Goal: Transaction & Acquisition: Purchase product/service

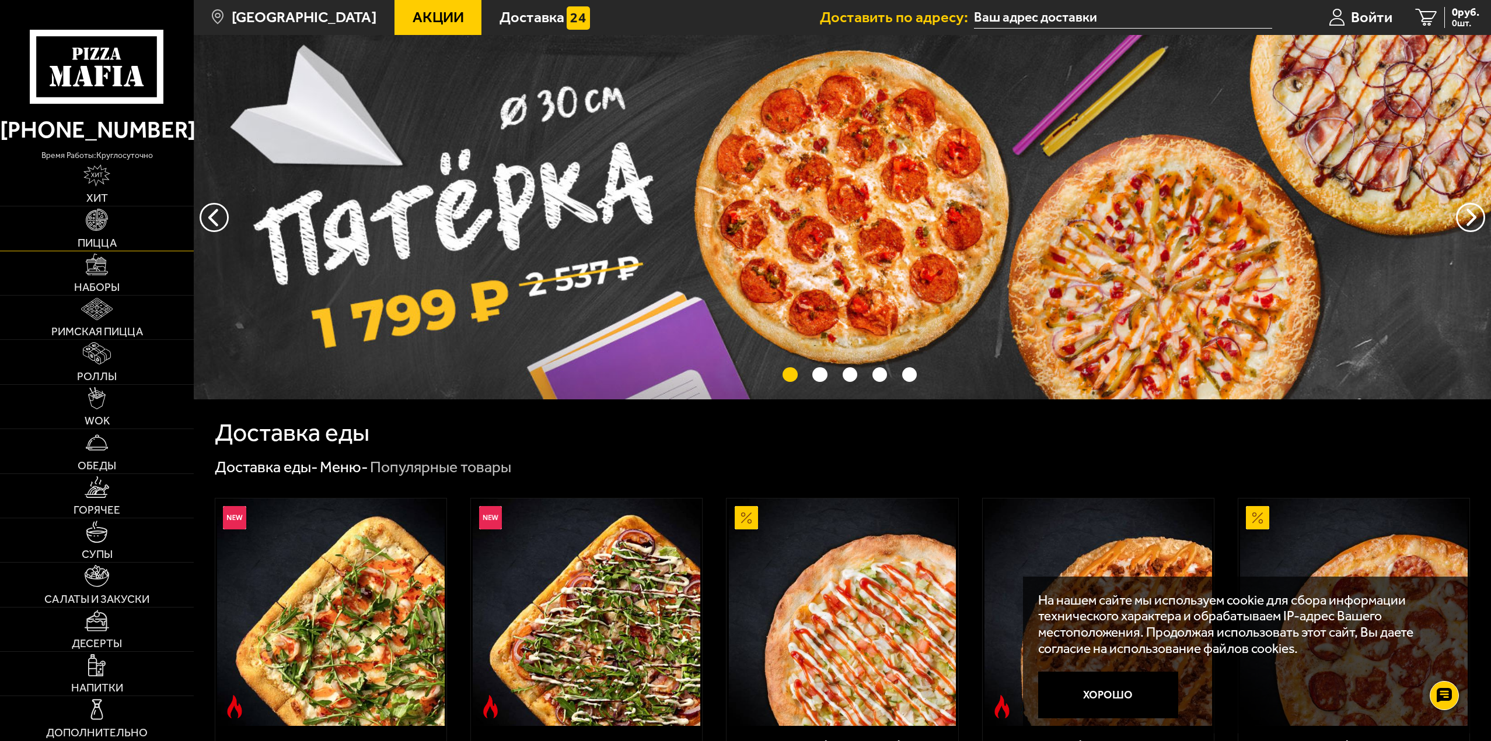
click at [106, 229] on img at bounding box center [97, 220] width 22 height 22
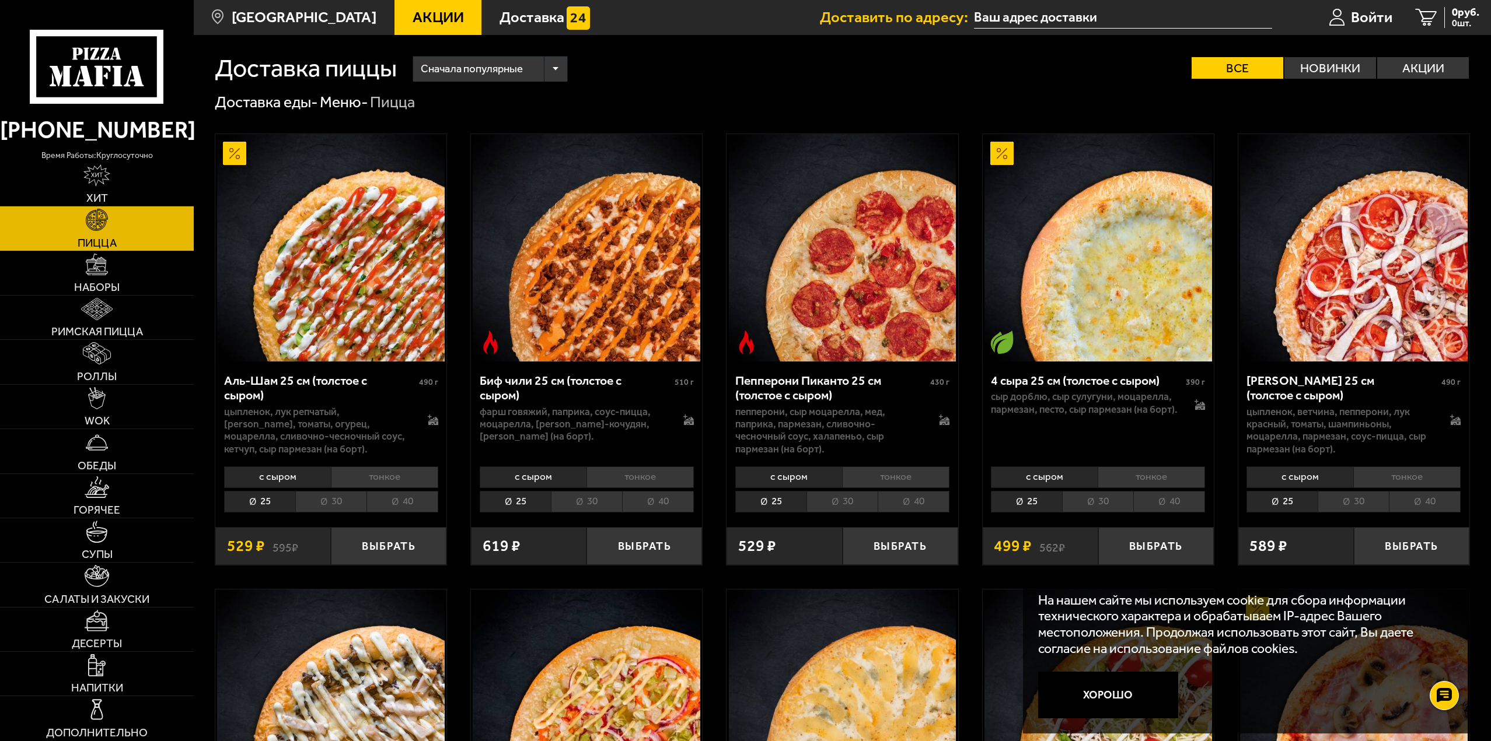
drag, startPoint x: 572, startPoint y: 71, endPoint x: 565, endPoint y: 71, distance: 7.6
click at [565, 71] on div "Сначала популярные Все Новинки Акции Пожелания Острое блюдо Вегетарианское блюд…" at bounding box center [933, 68] width 1073 height 25
click at [557, 71] on div "Сначала популярные" at bounding box center [490, 69] width 154 height 25
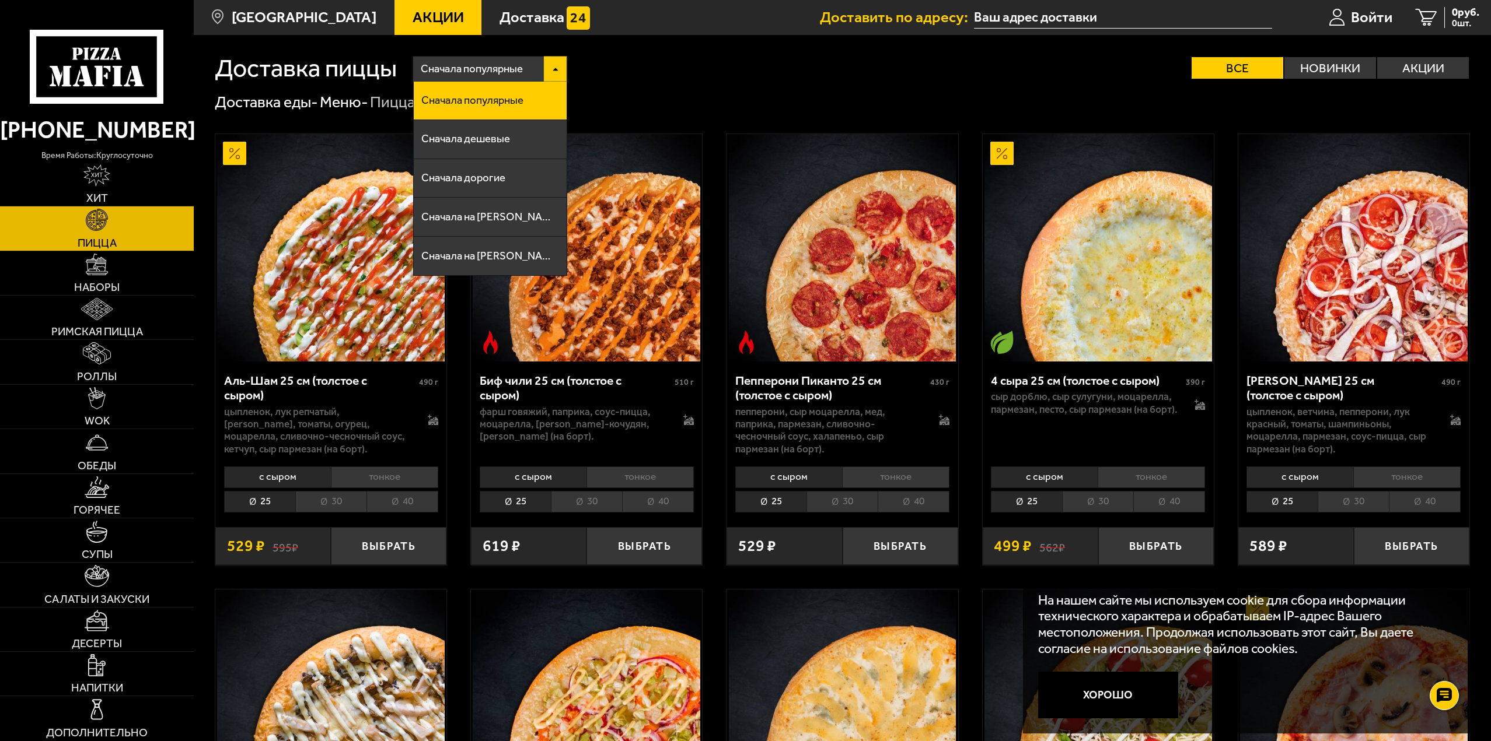
click at [557, 71] on div "Сначала популярные" at bounding box center [490, 69] width 154 height 25
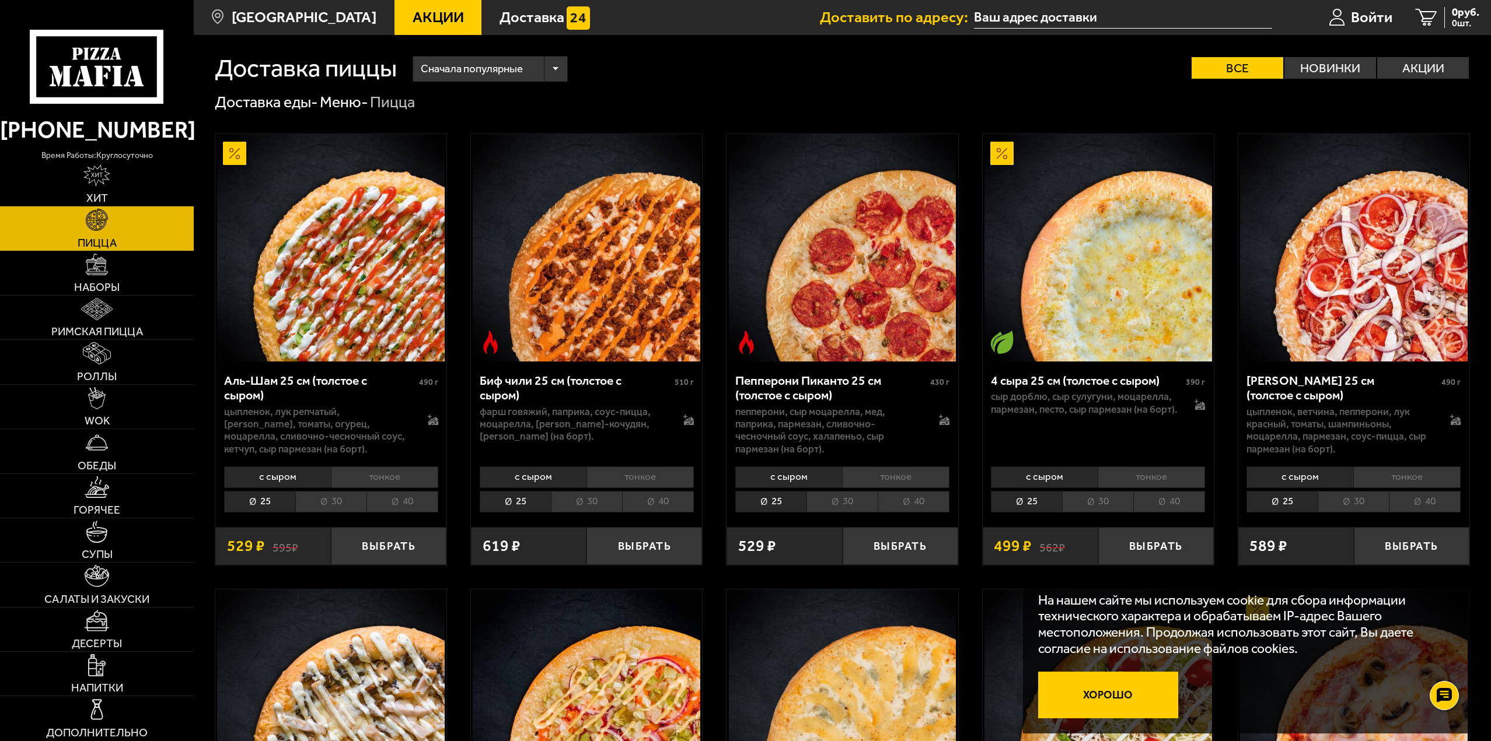
click at [1082, 684] on button "Хорошо" at bounding box center [1108, 695] width 140 height 47
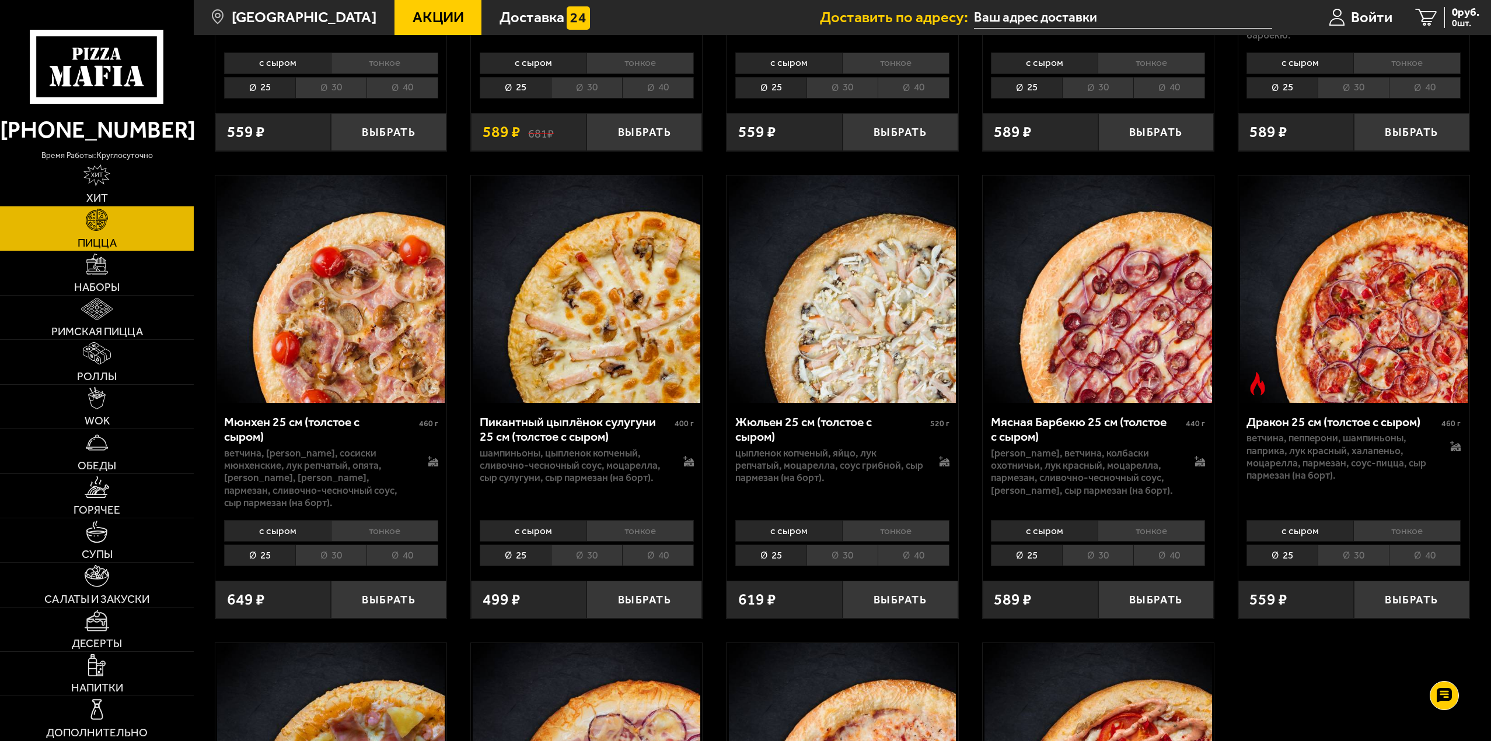
scroll to position [1983, 0]
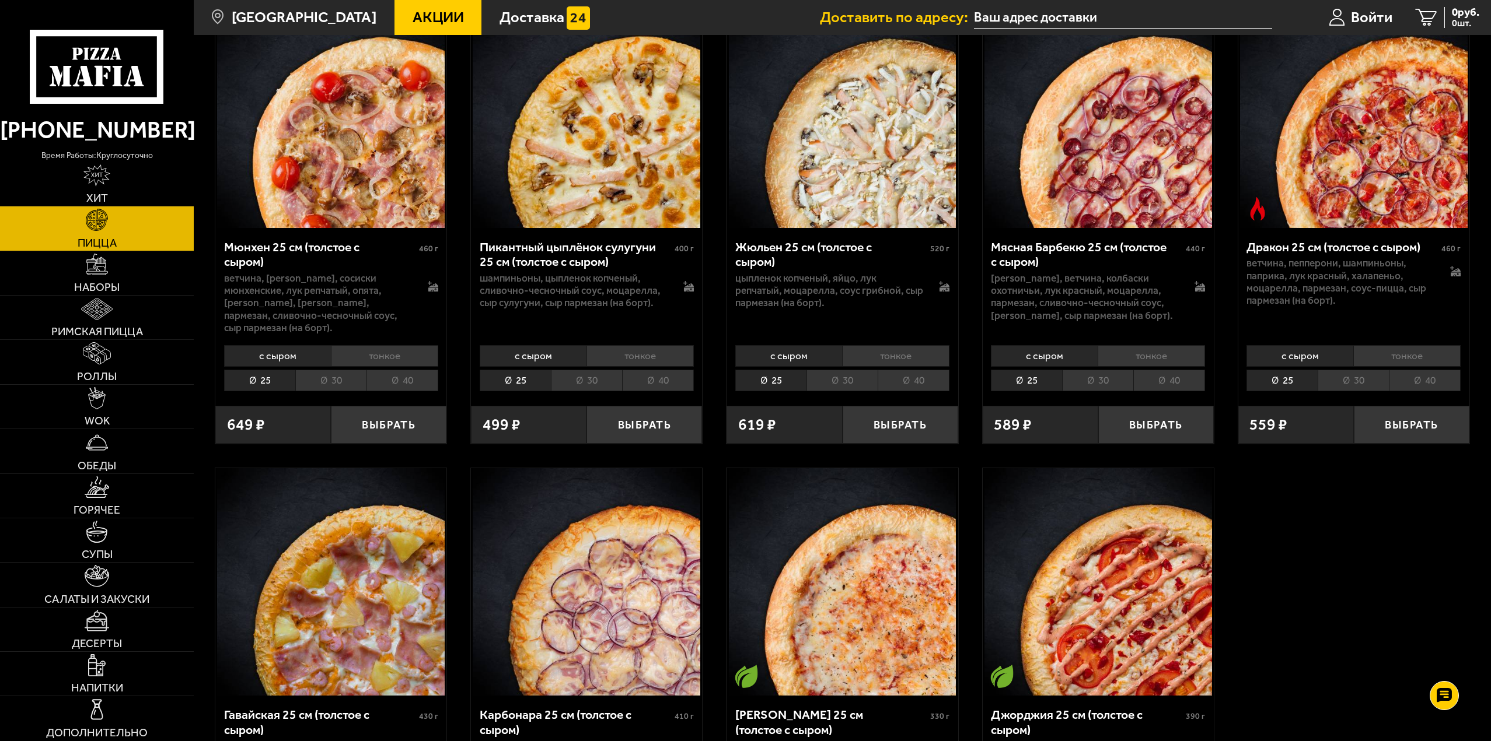
click at [911, 381] on li "40" at bounding box center [913, 381] width 72 height 22
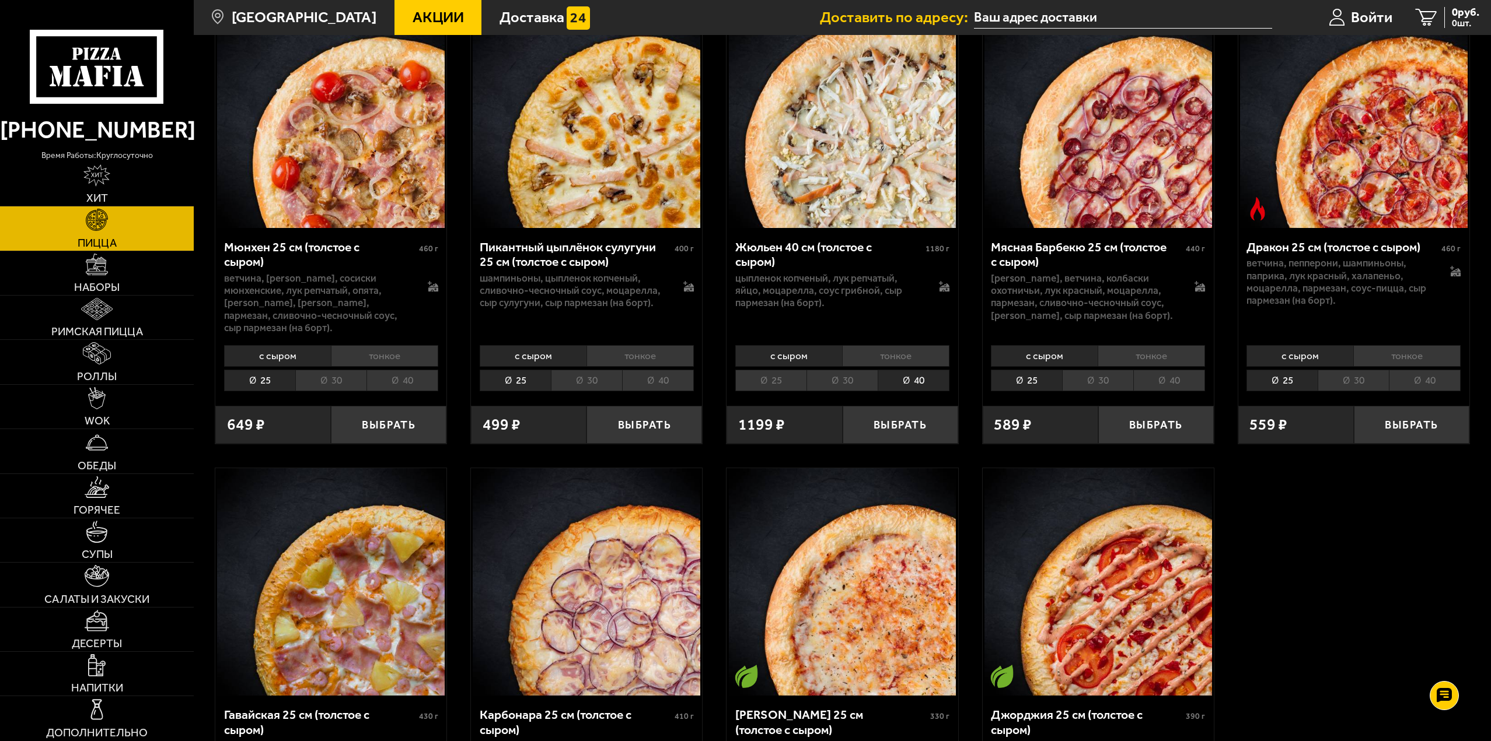
click at [792, 348] on li "с сыром" at bounding box center [788, 356] width 107 height 22
click at [909, 424] on button "Выбрать" at bounding box center [900, 425] width 116 height 38
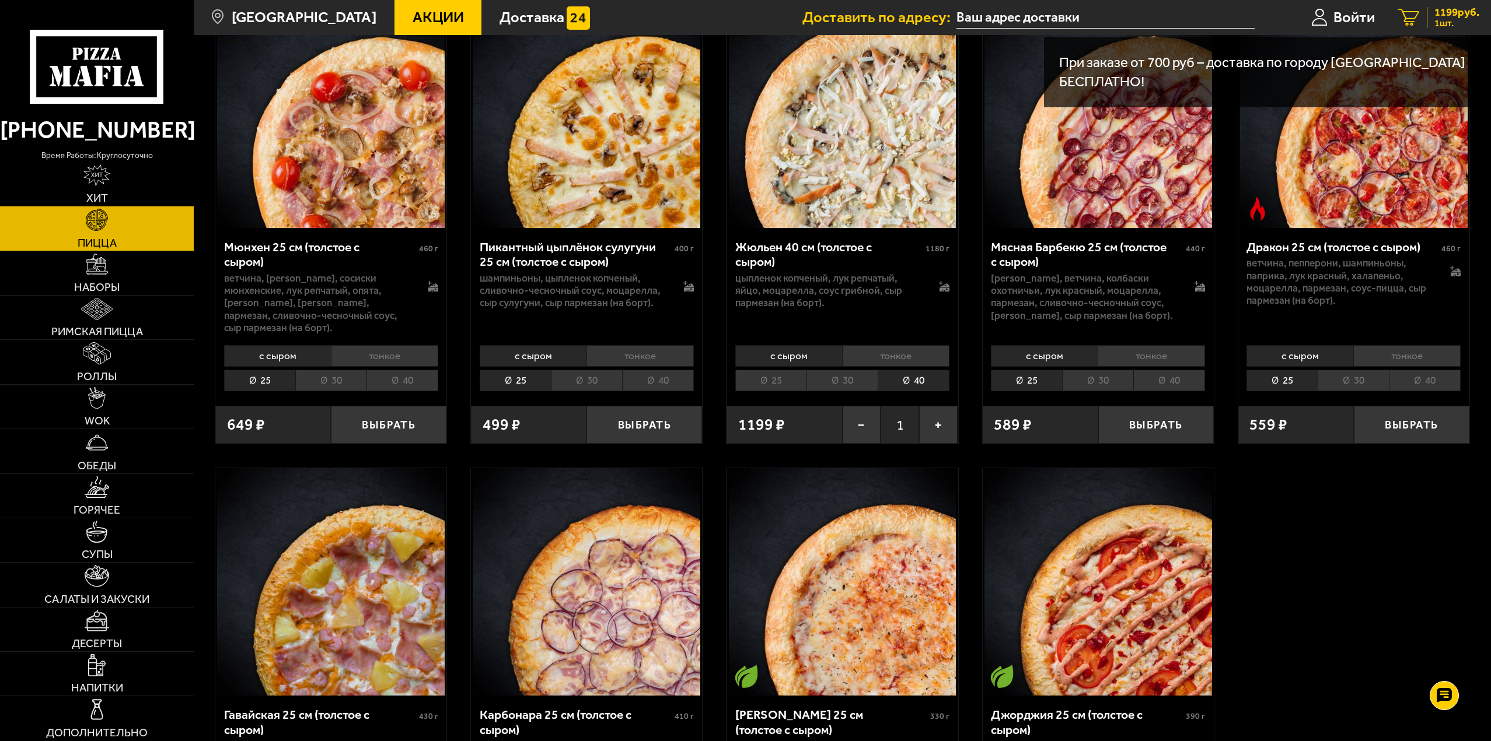
click at [1437, 20] on span "1 шт." at bounding box center [1456, 23] width 45 height 9
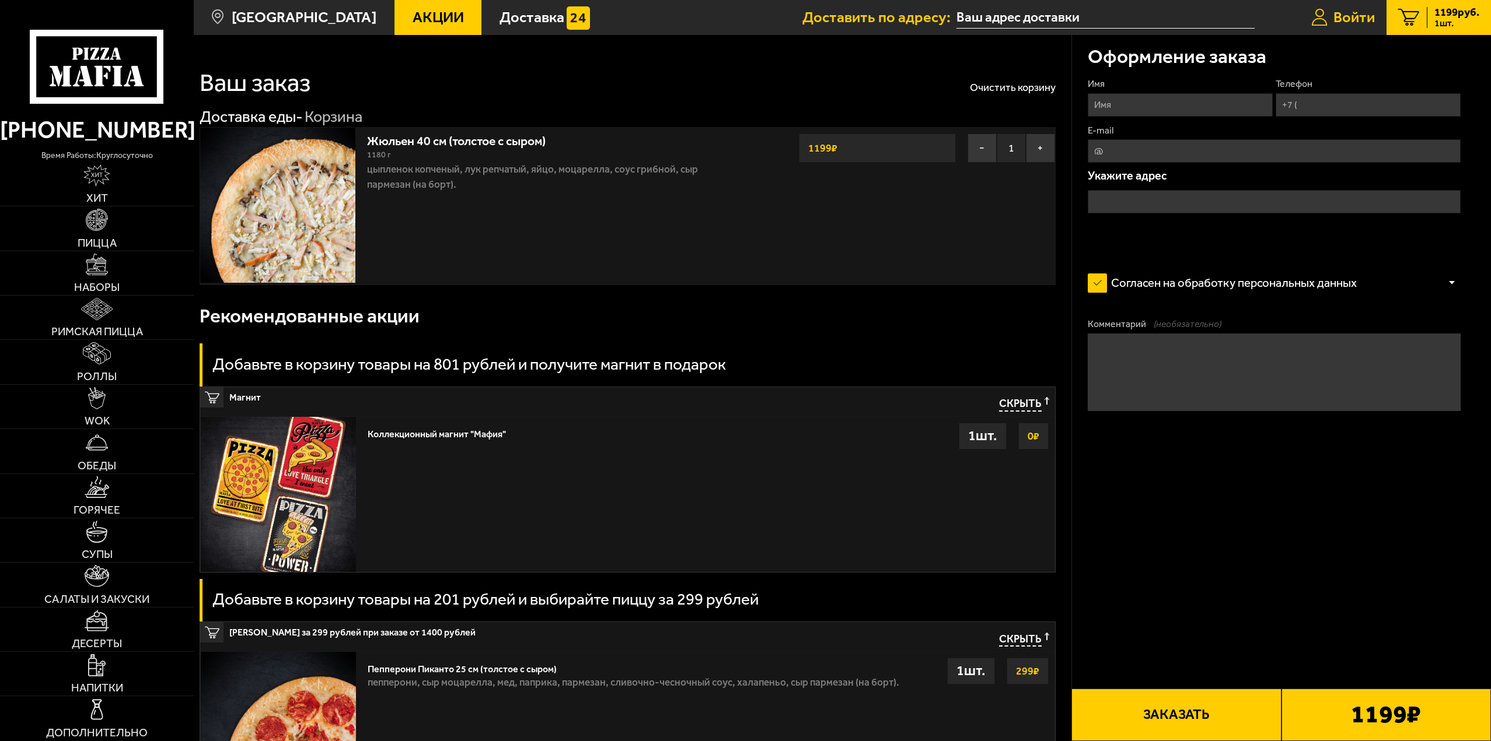
click at [1348, 23] on span "Войти" at bounding box center [1353, 17] width 41 height 15
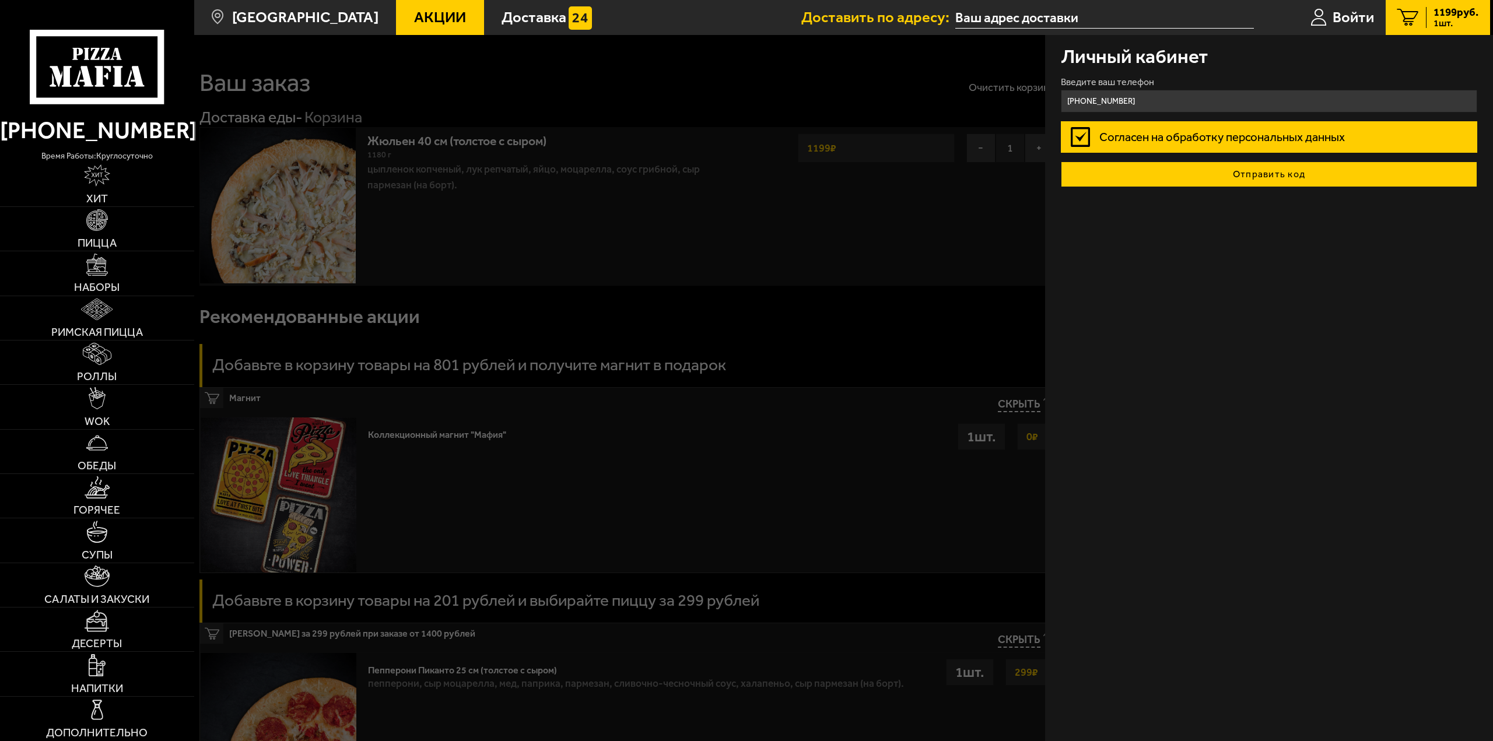
type input "[PHONE_NUMBER]"
click at [1249, 179] on button "Отправить код" at bounding box center [1269, 175] width 417 height 26
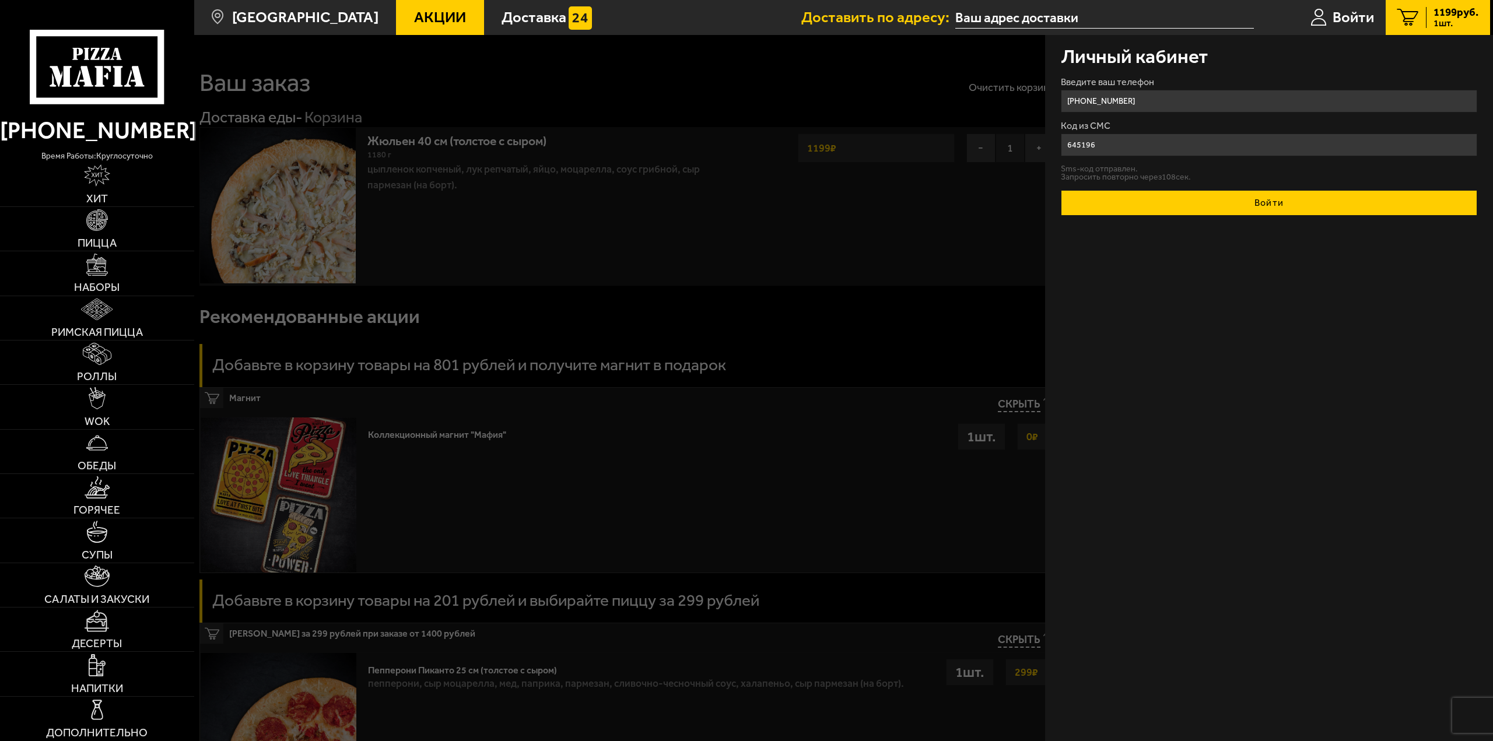
type input "645196"
click at [1275, 210] on button "Войти" at bounding box center [1269, 203] width 417 height 26
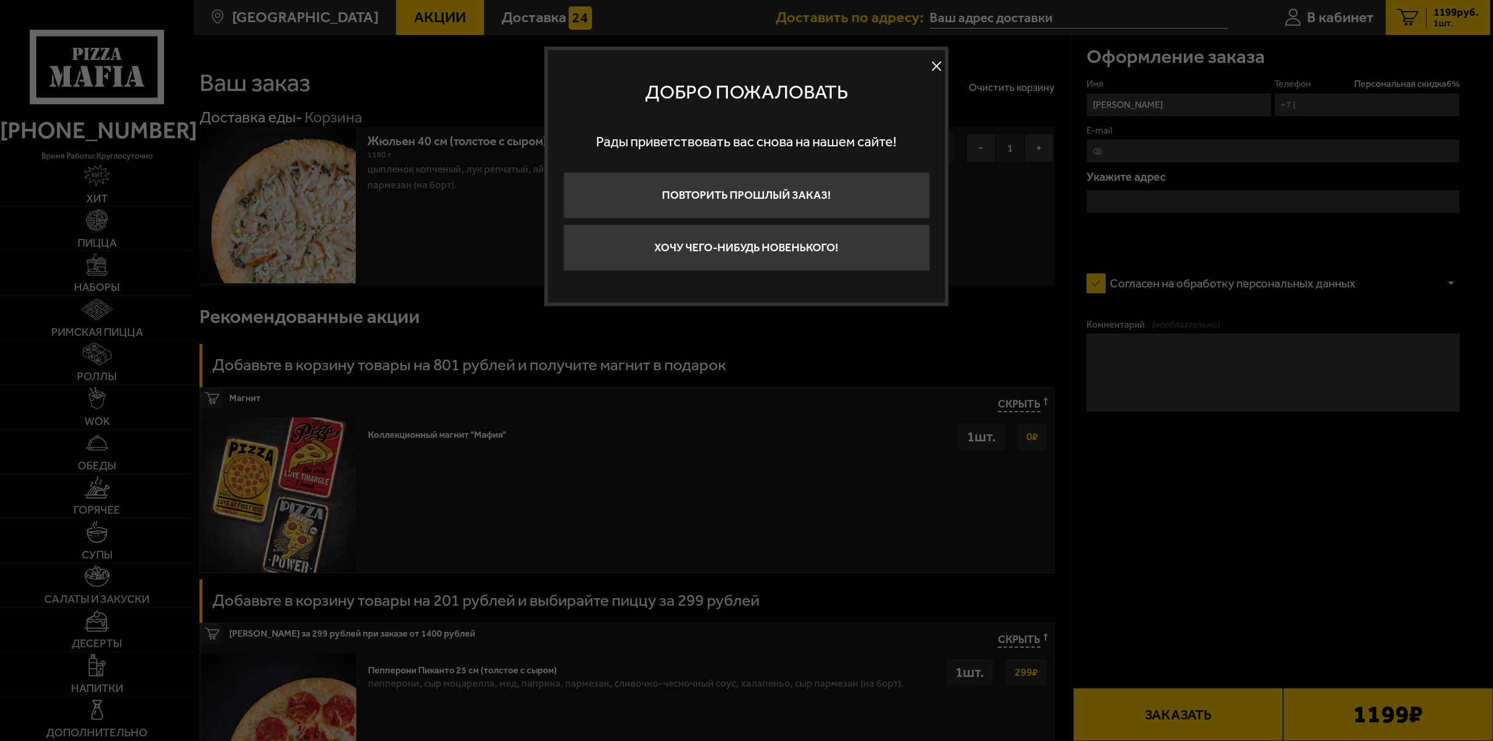
type input "[PHONE_NUMBER]"
type input "[STREET_ADDRESS]"
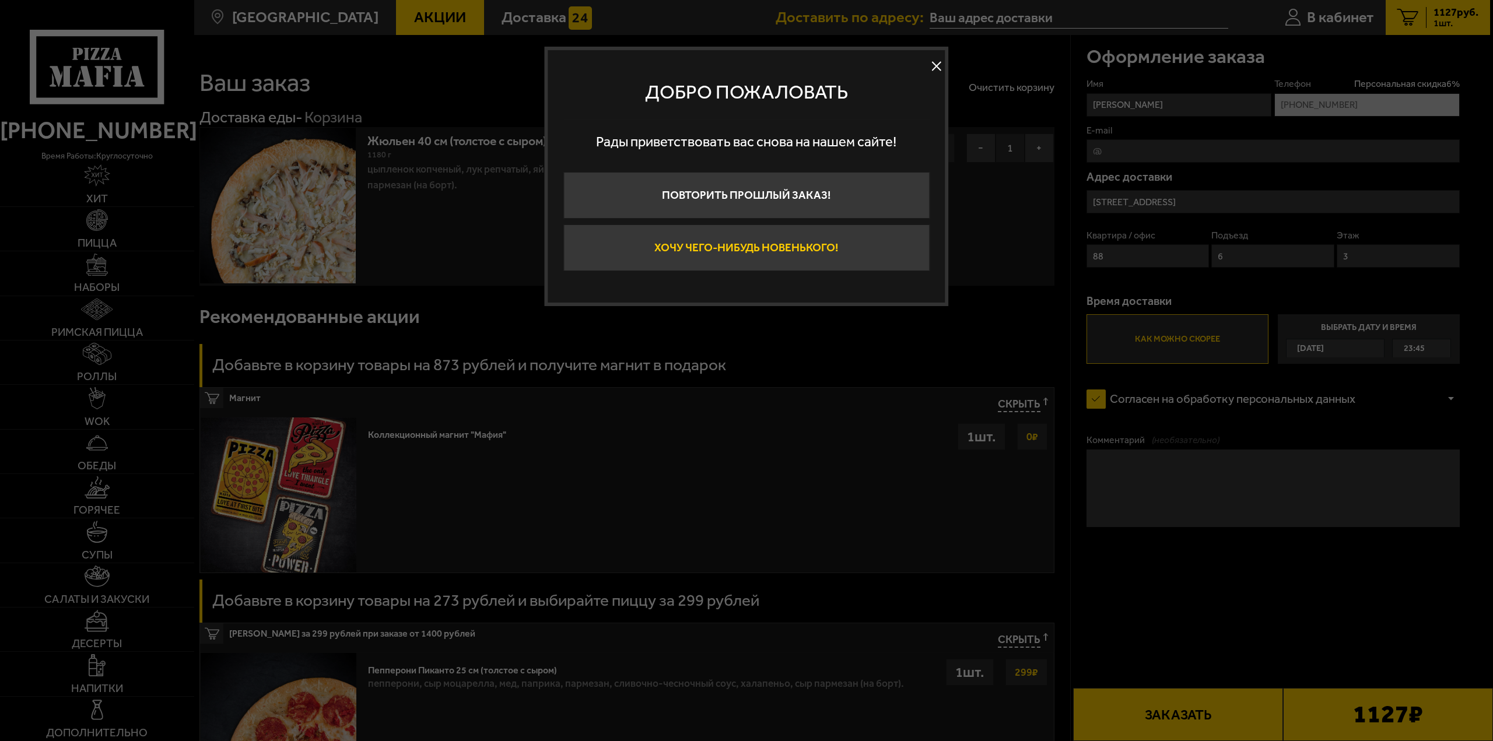
click at [730, 250] on button "Хочу чего-нибудь новенького!" at bounding box center [747, 248] width 366 height 47
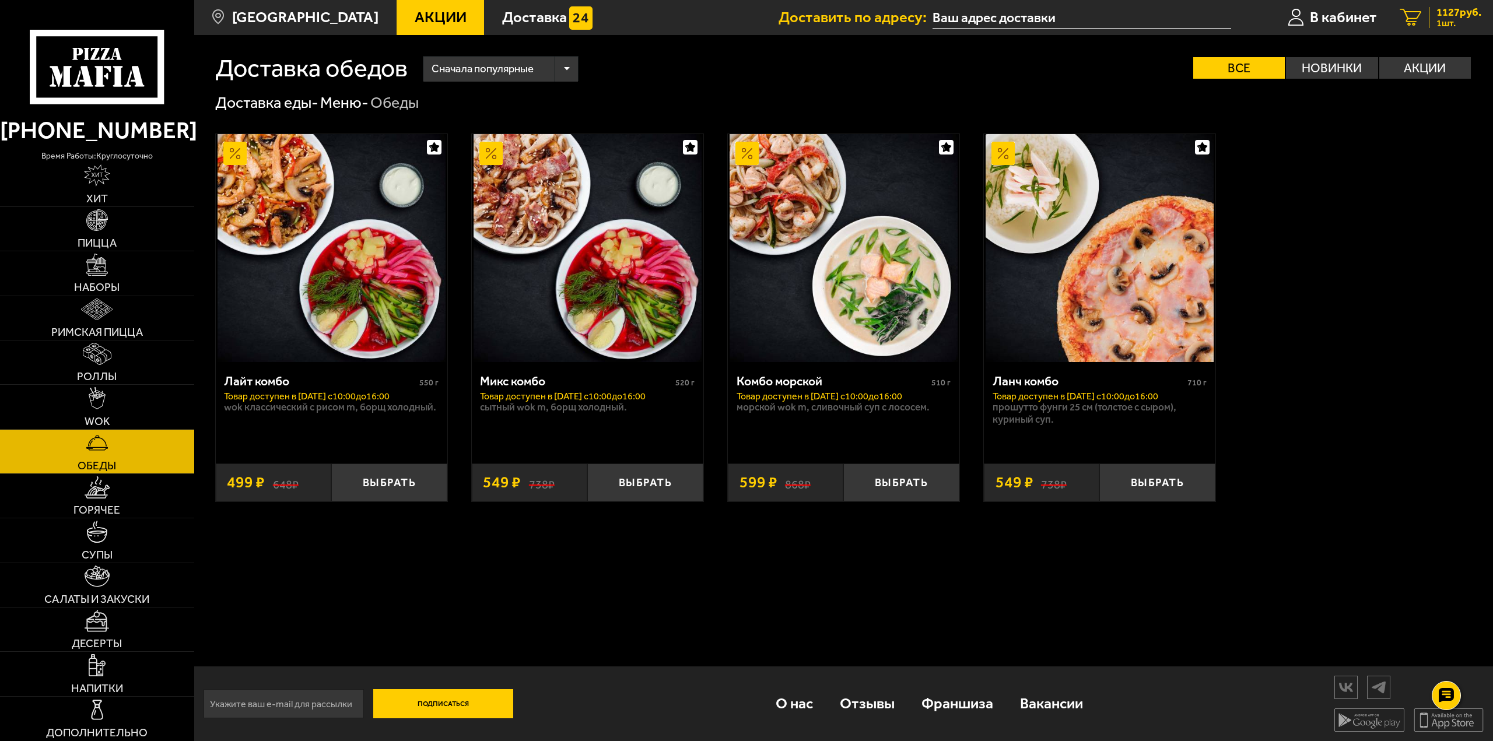
click at [1454, 19] on span "1 шт." at bounding box center [1459, 23] width 45 height 9
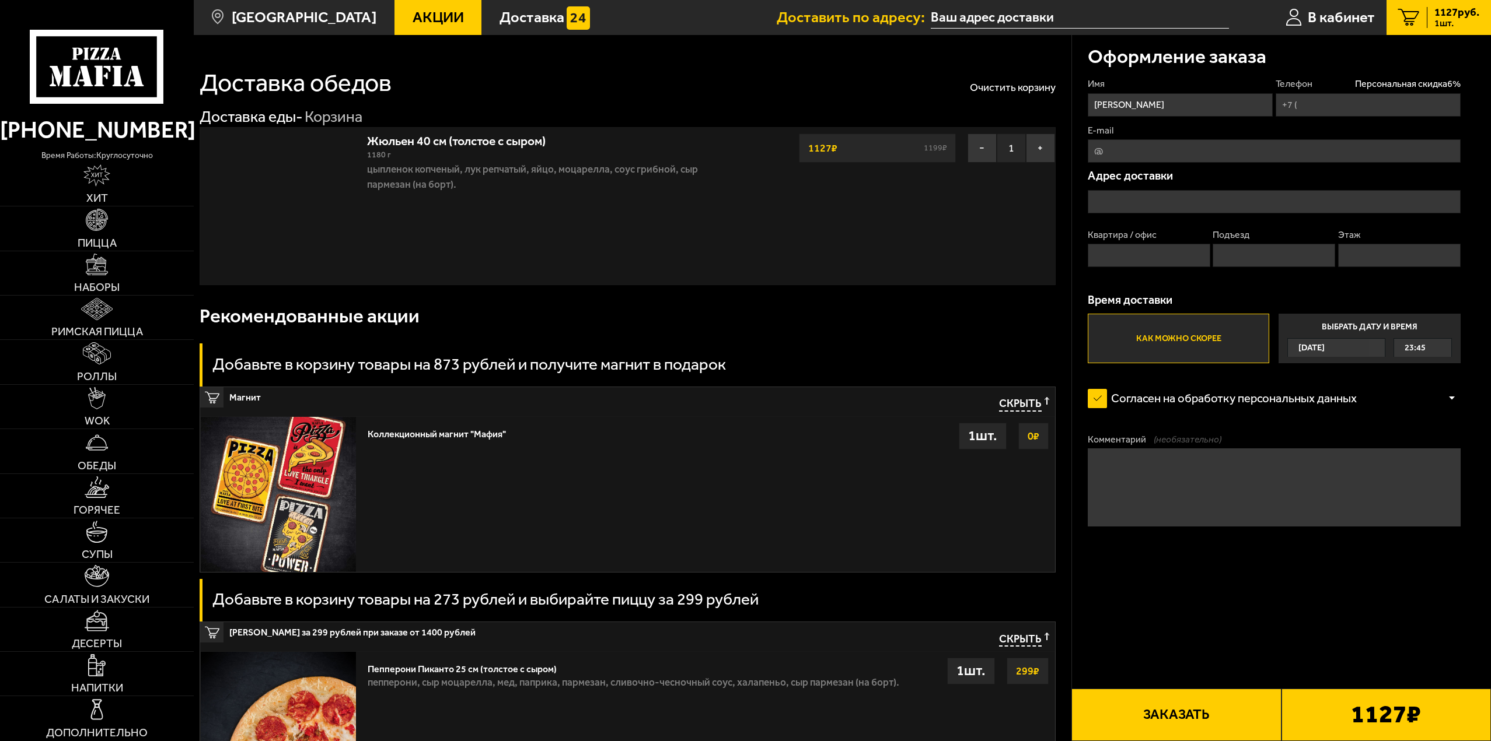
type input "[PHONE_NUMBER]"
type input "[STREET_ADDRESS]"
type input "88"
type input "6"
type input "3"
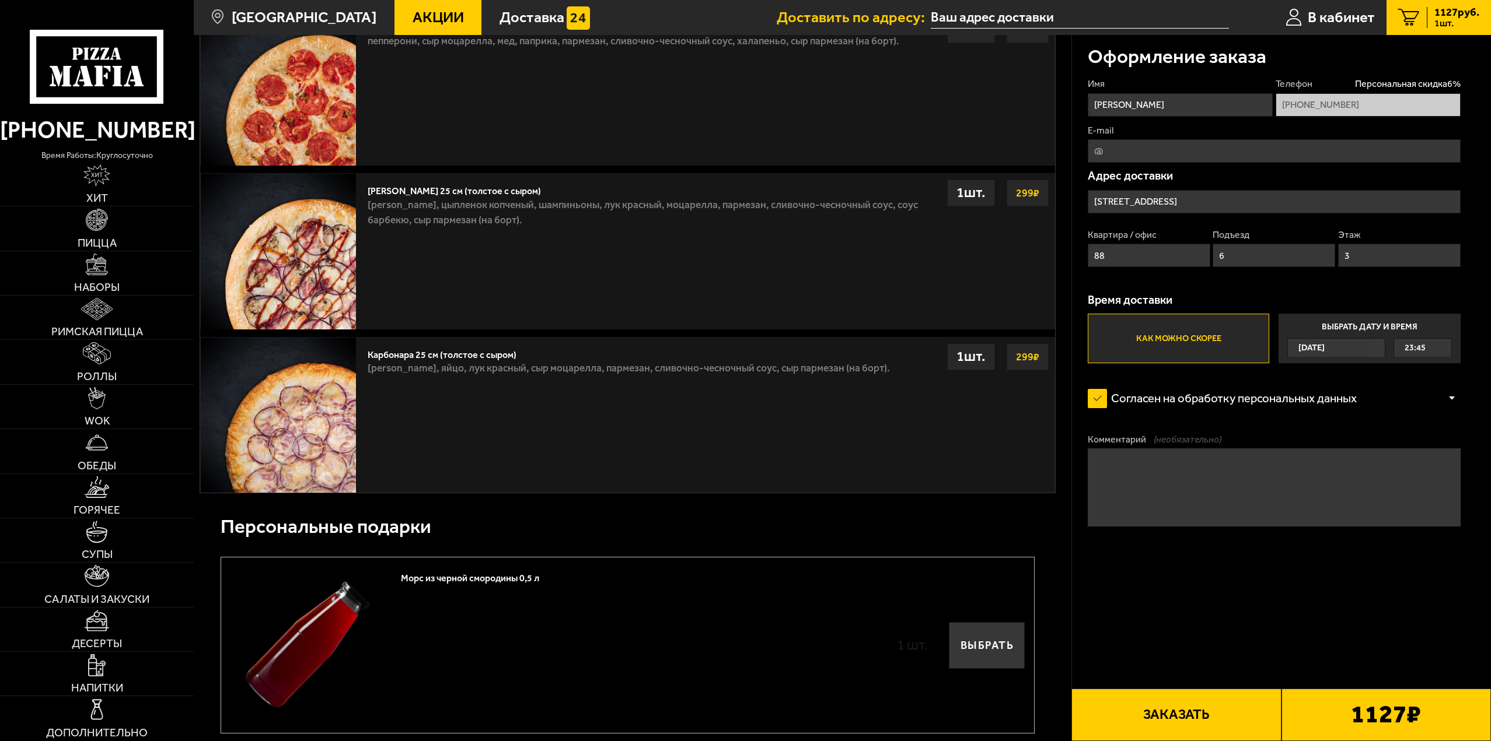
scroll to position [858, 0]
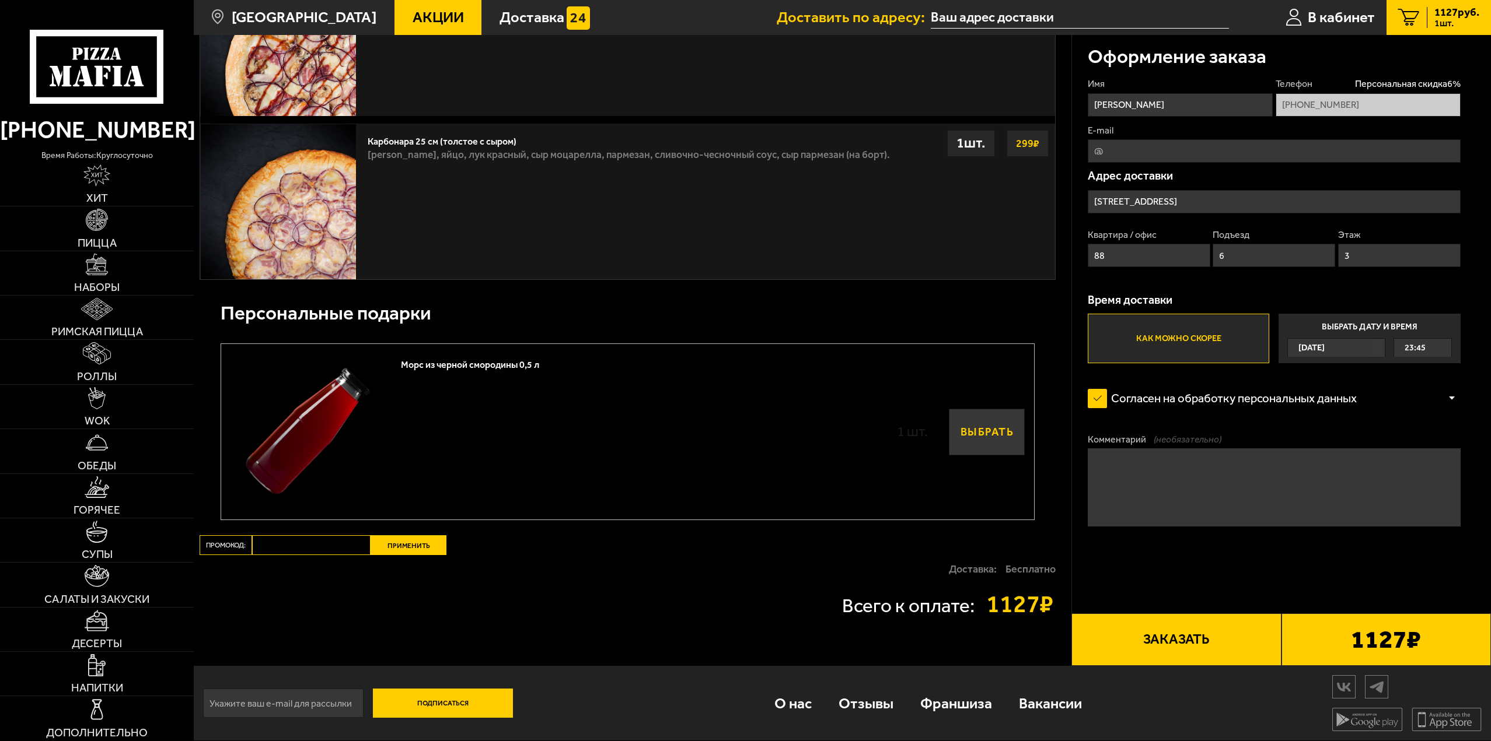
click at [981, 435] on button "Выбрать" at bounding box center [987, 432] width 76 height 47
type input "[STREET_ADDRESS]"
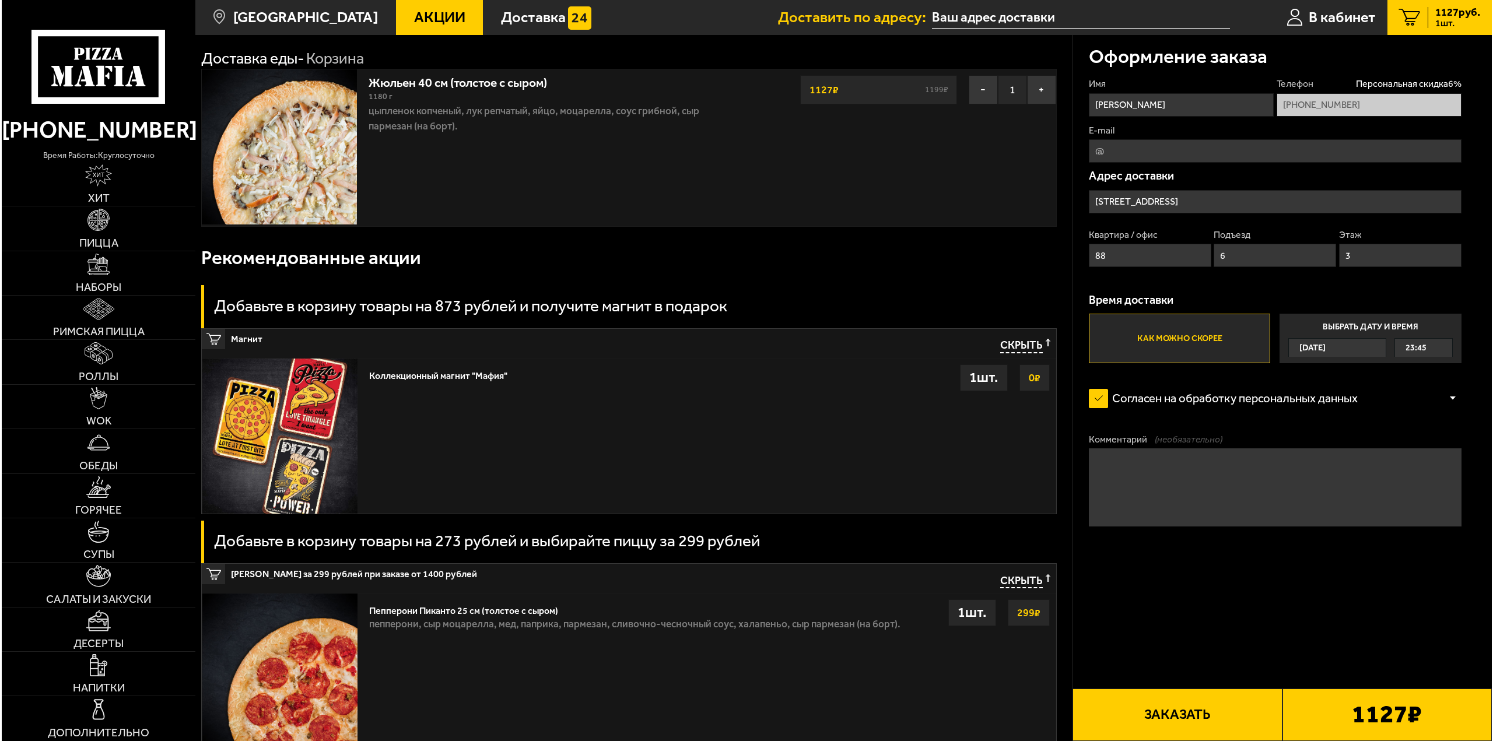
scroll to position [0, 0]
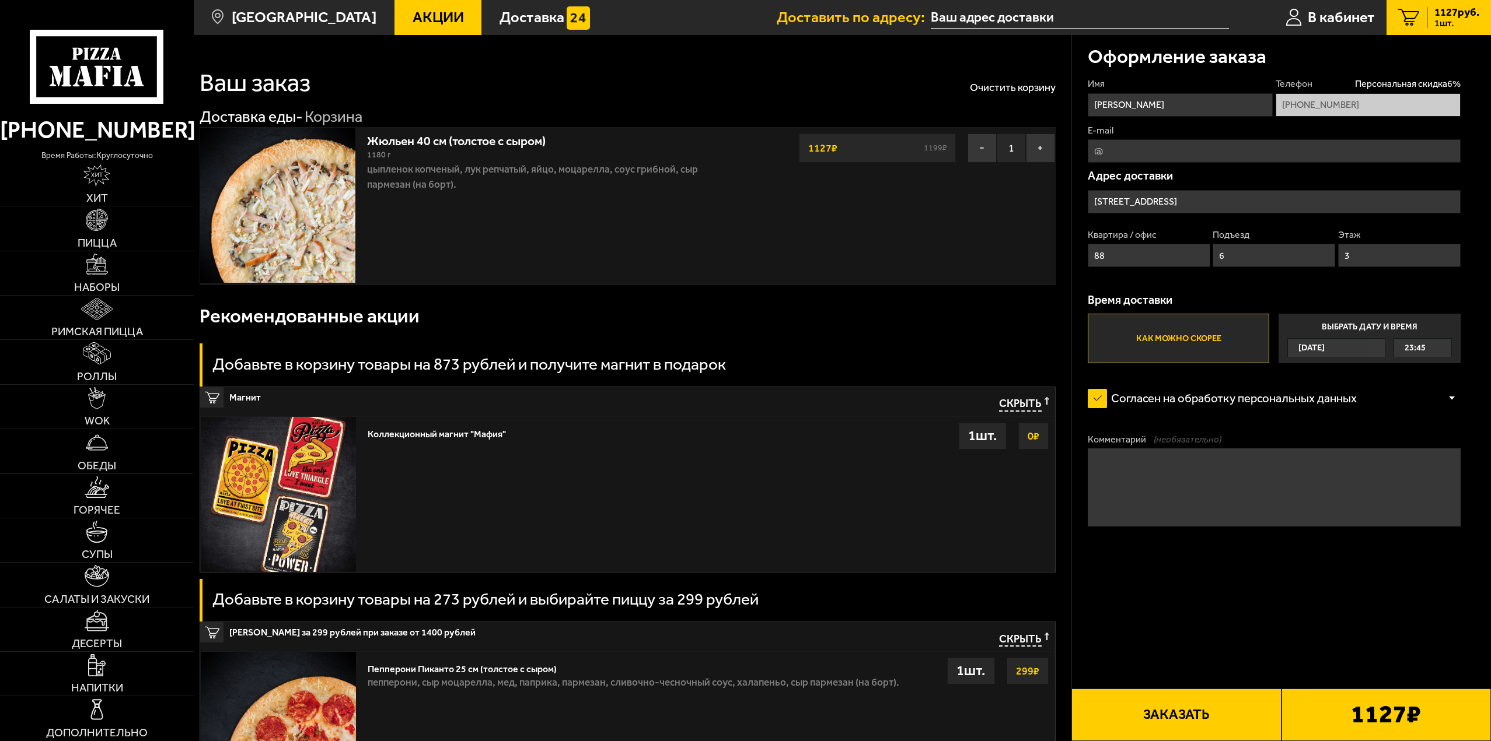
click at [1212, 707] on button "Заказать" at bounding box center [1175, 715] width 209 height 53
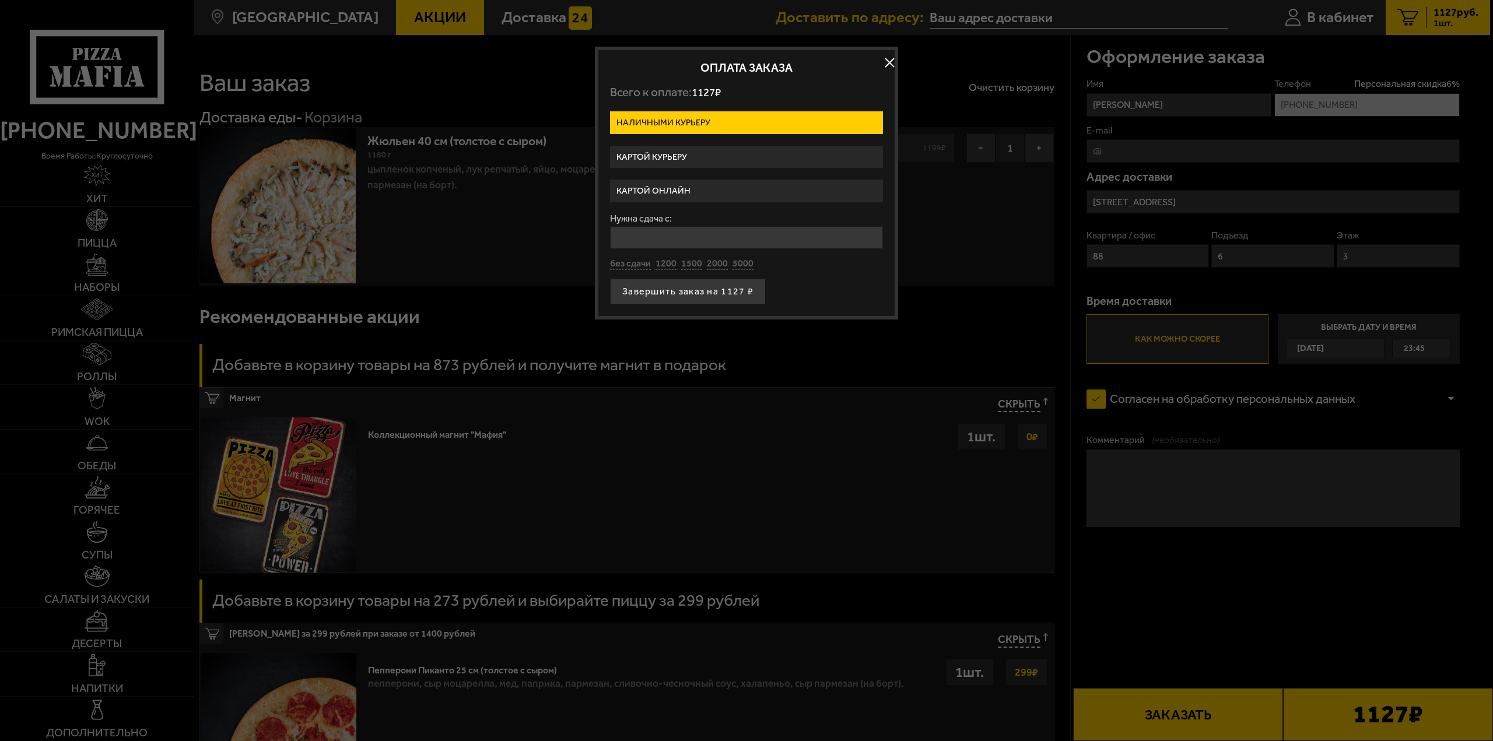
click at [672, 196] on label "Картой онлайн" at bounding box center [746, 191] width 273 height 23
click at [0, 0] on input "Картой онлайн" at bounding box center [0, 0] width 0 height 0
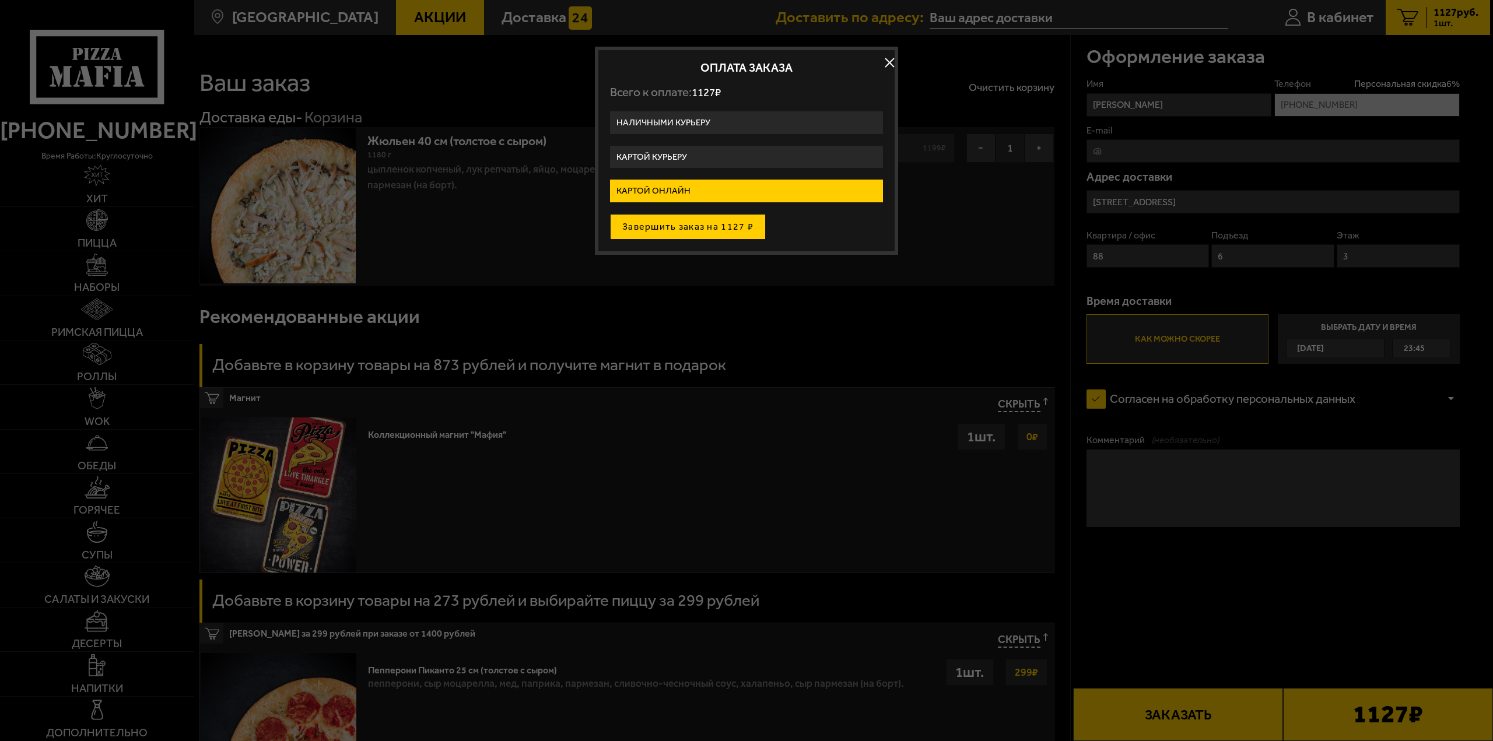
click at [678, 229] on button "Завершить заказ на 1127 ₽" at bounding box center [688, 227] width 156 height 26
